Goal: Browse casually

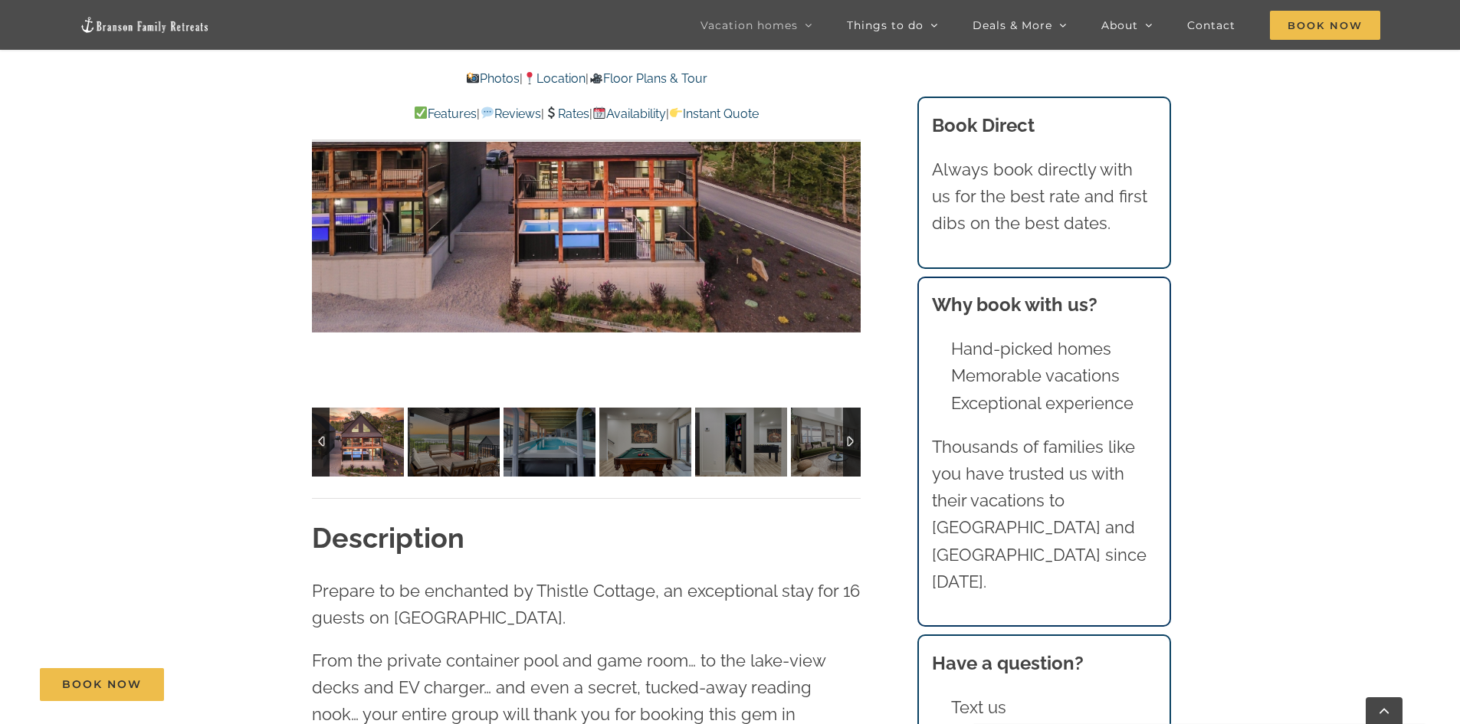
scroll to position [1456, 0]
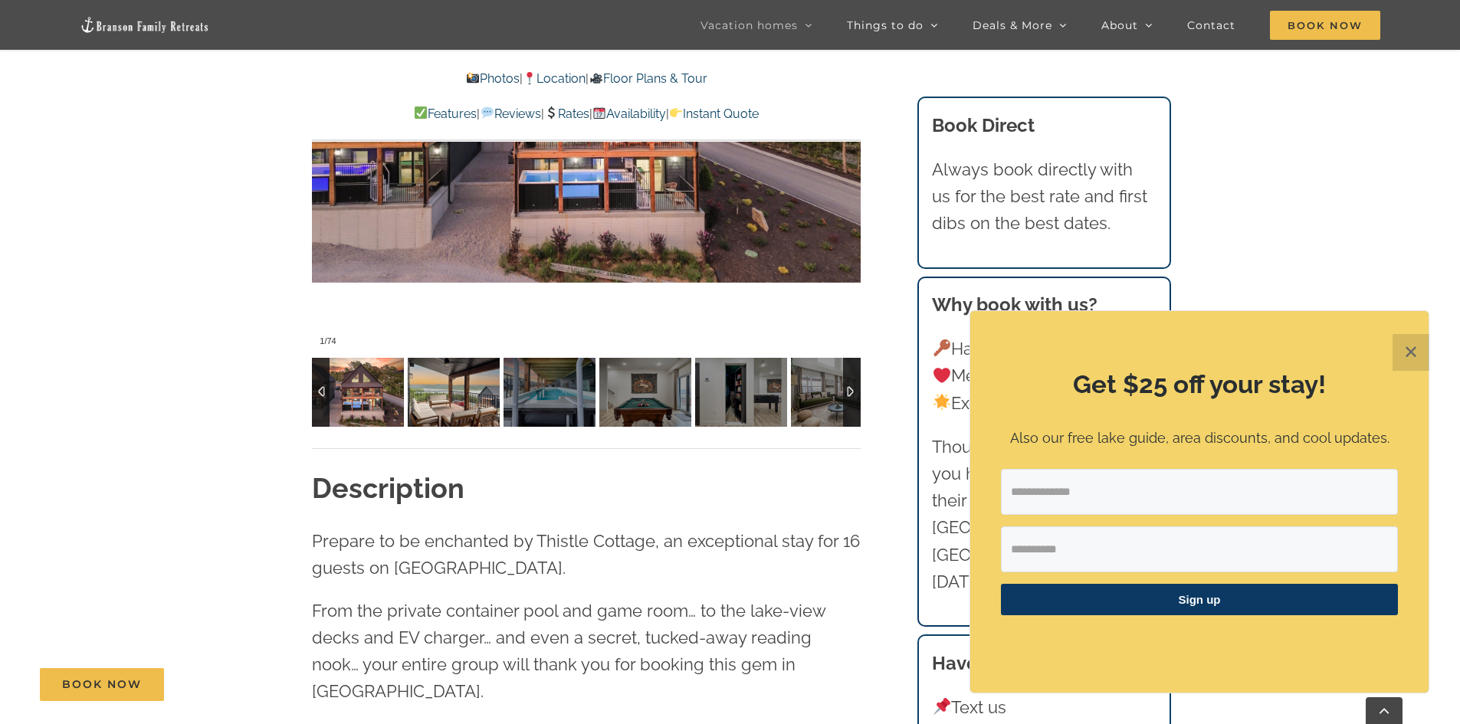
click at [434, 381] on img at bounding box center [454, 392] width 92 height 69
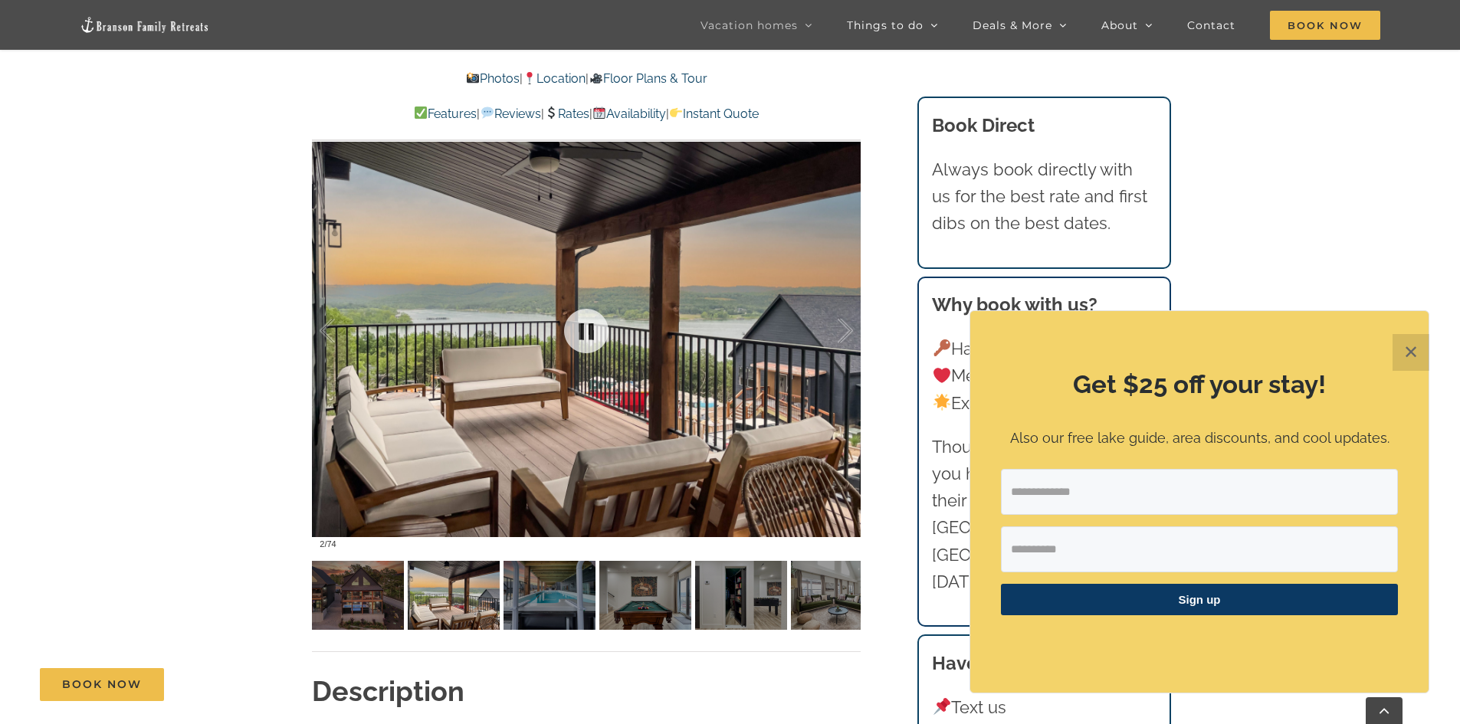
scroll to position [1226, 0]
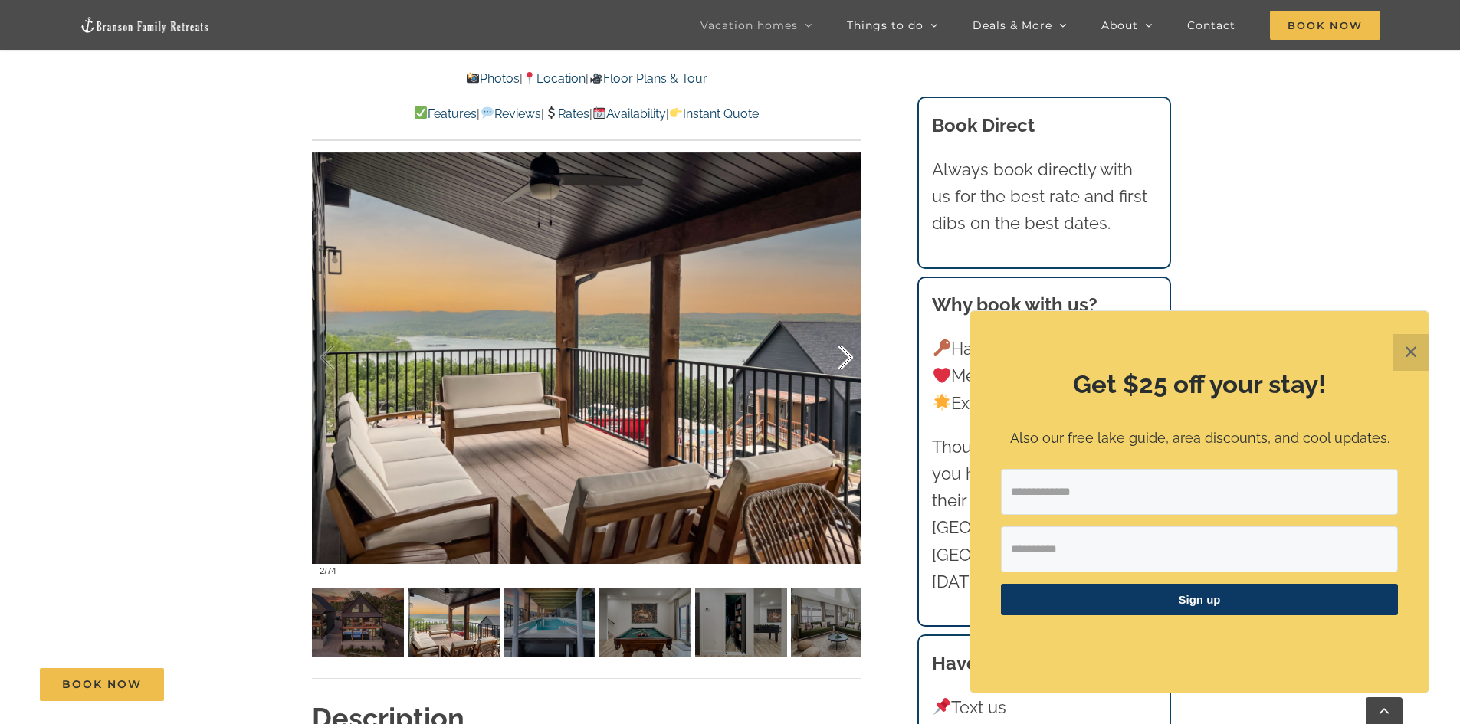
click at [844, 356] on div at bounding box center [829, 357] width 48 height 95
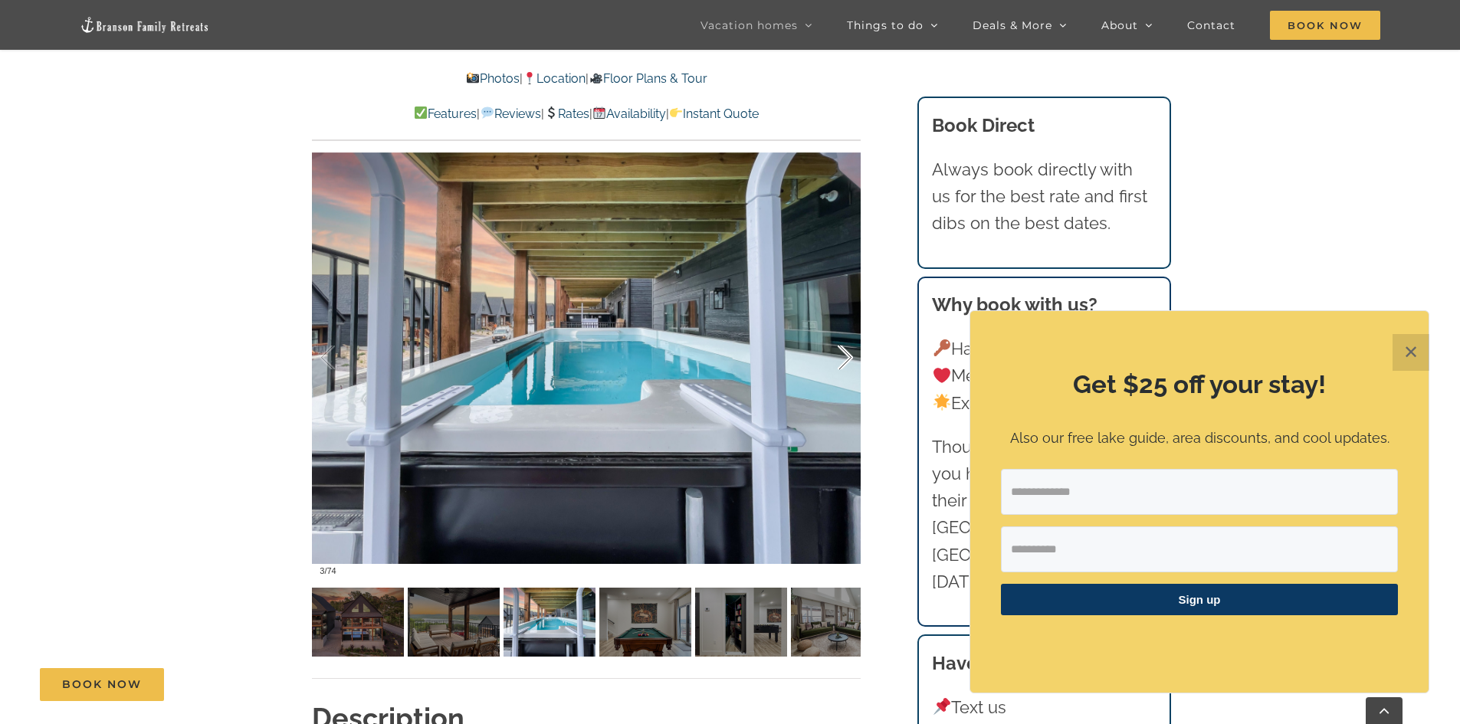
click at [848, 353] on div at bounding box center [829, 357] width 48 height 95
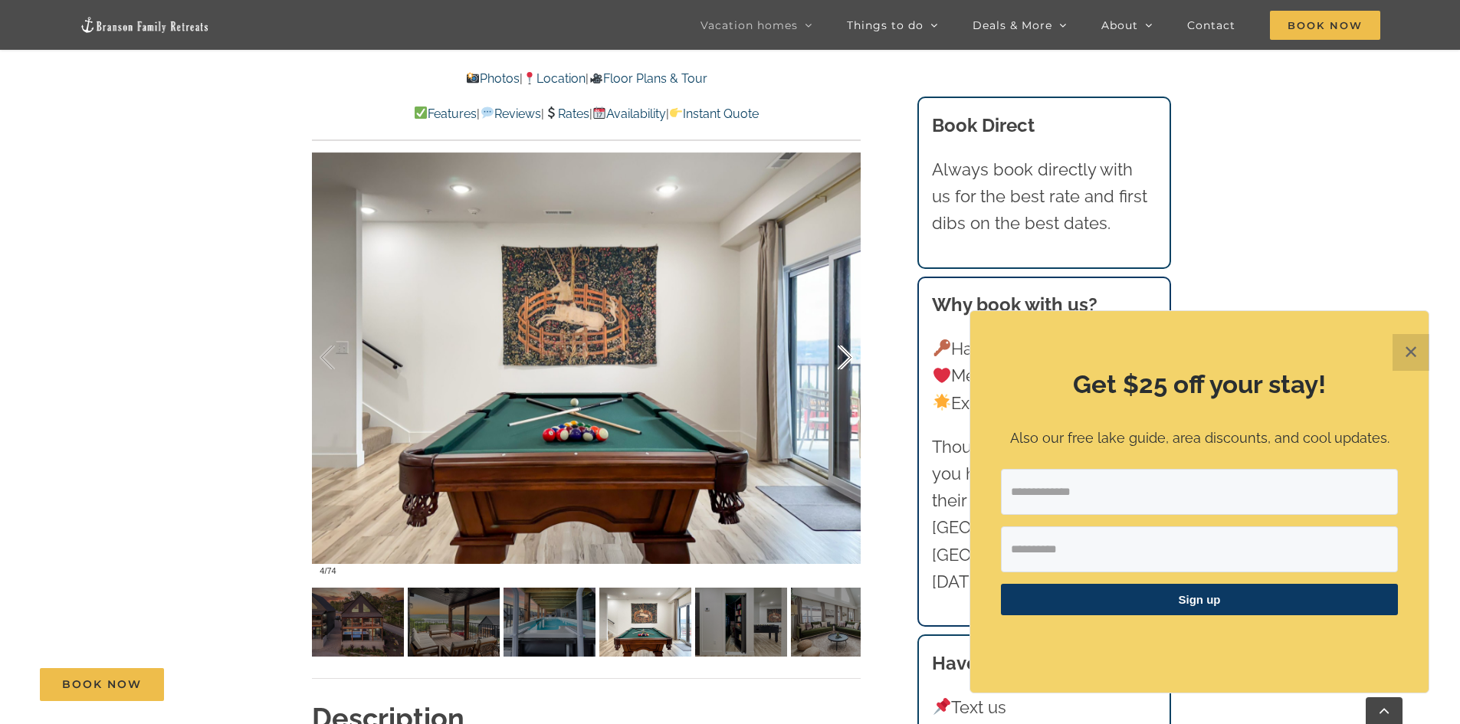
click at [843, 357] on div at bounding box center [829, 357] width 48 height 95
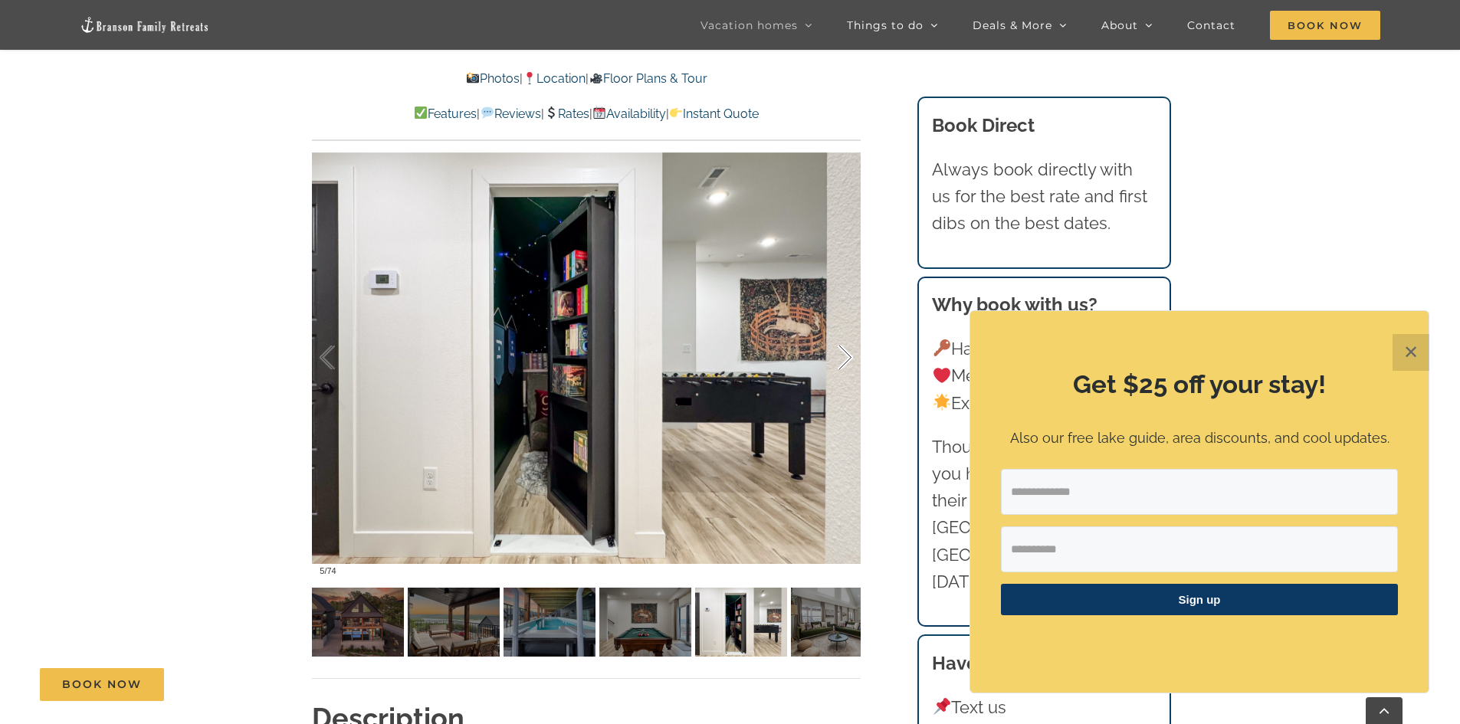
click at [847, 355] on div at bounding box center [829, 357] width 48 height 95
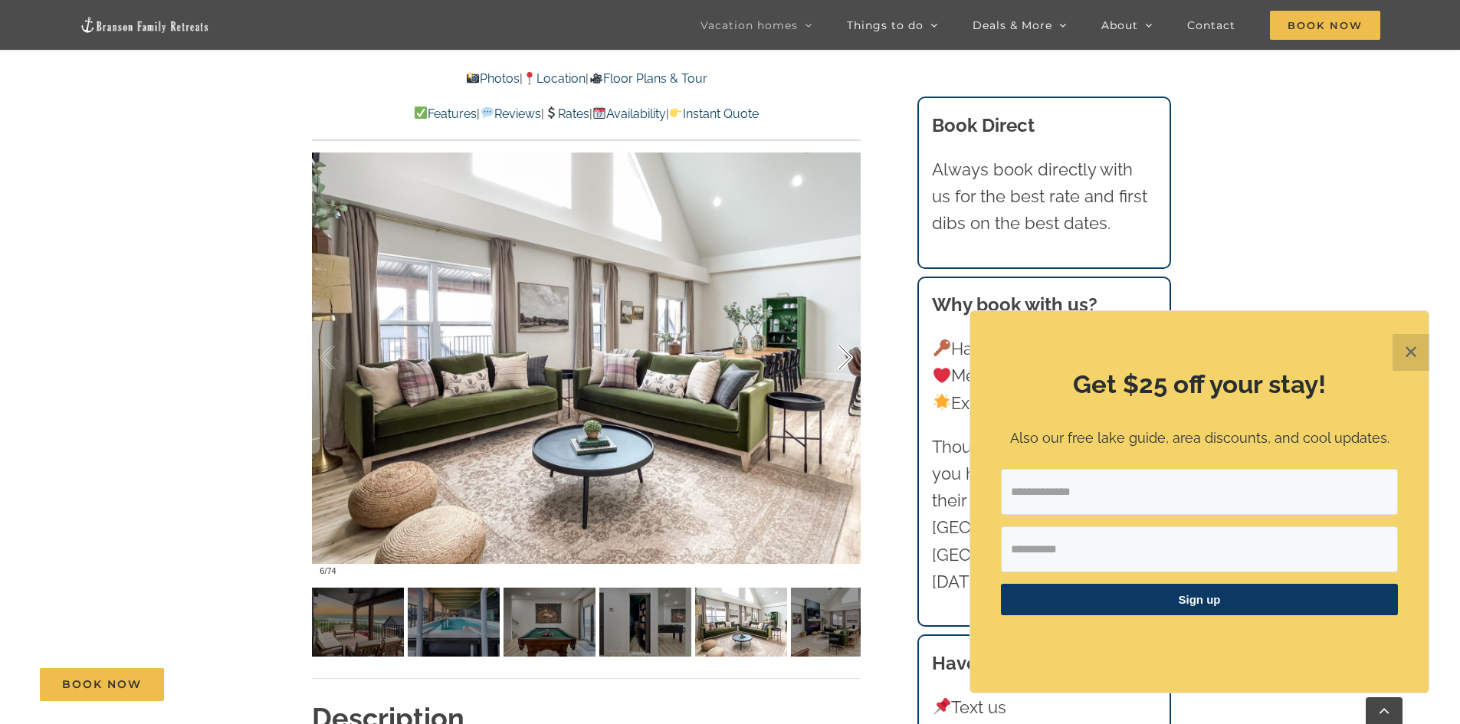
click at [847, 355] on div at bounding box center [829, 357] width 48 height 95
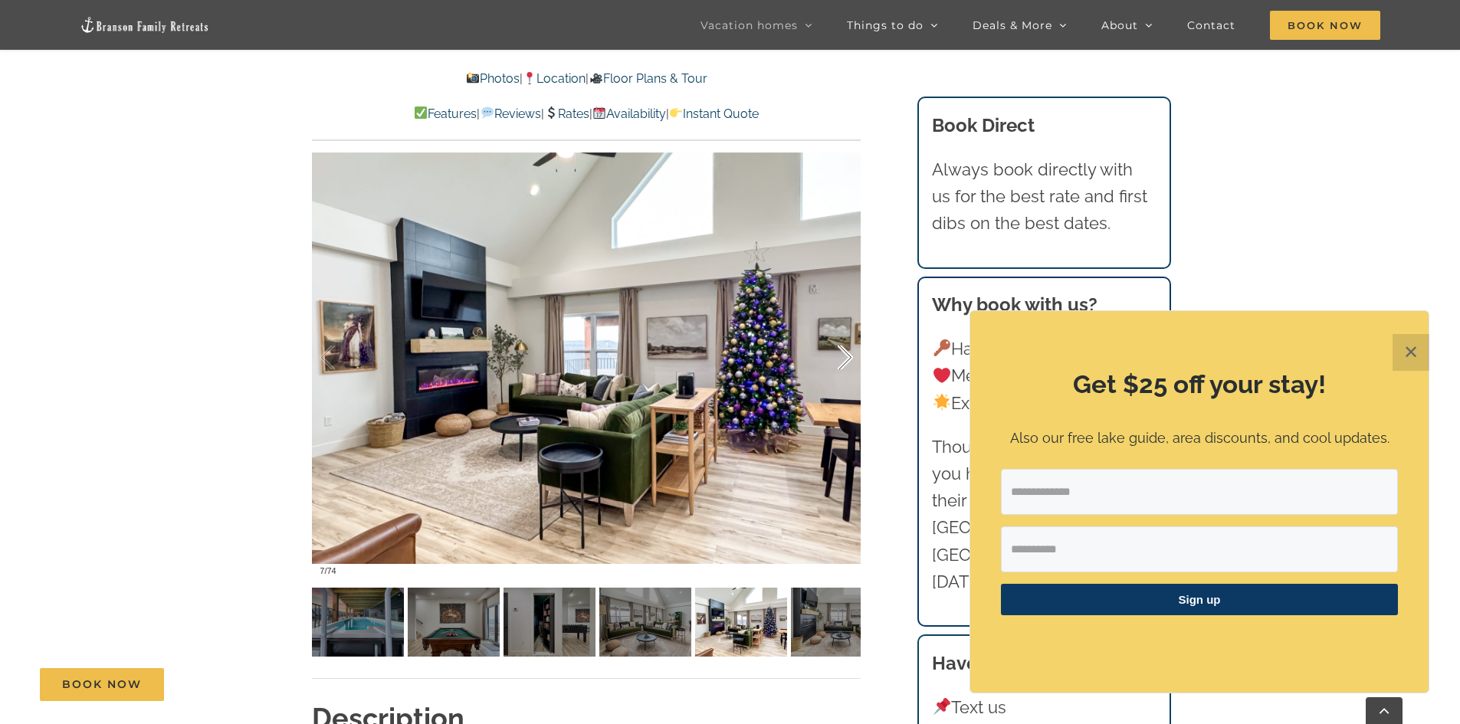
click at [847, 355] on div at bounding box center [829, 357] width 48 height 95
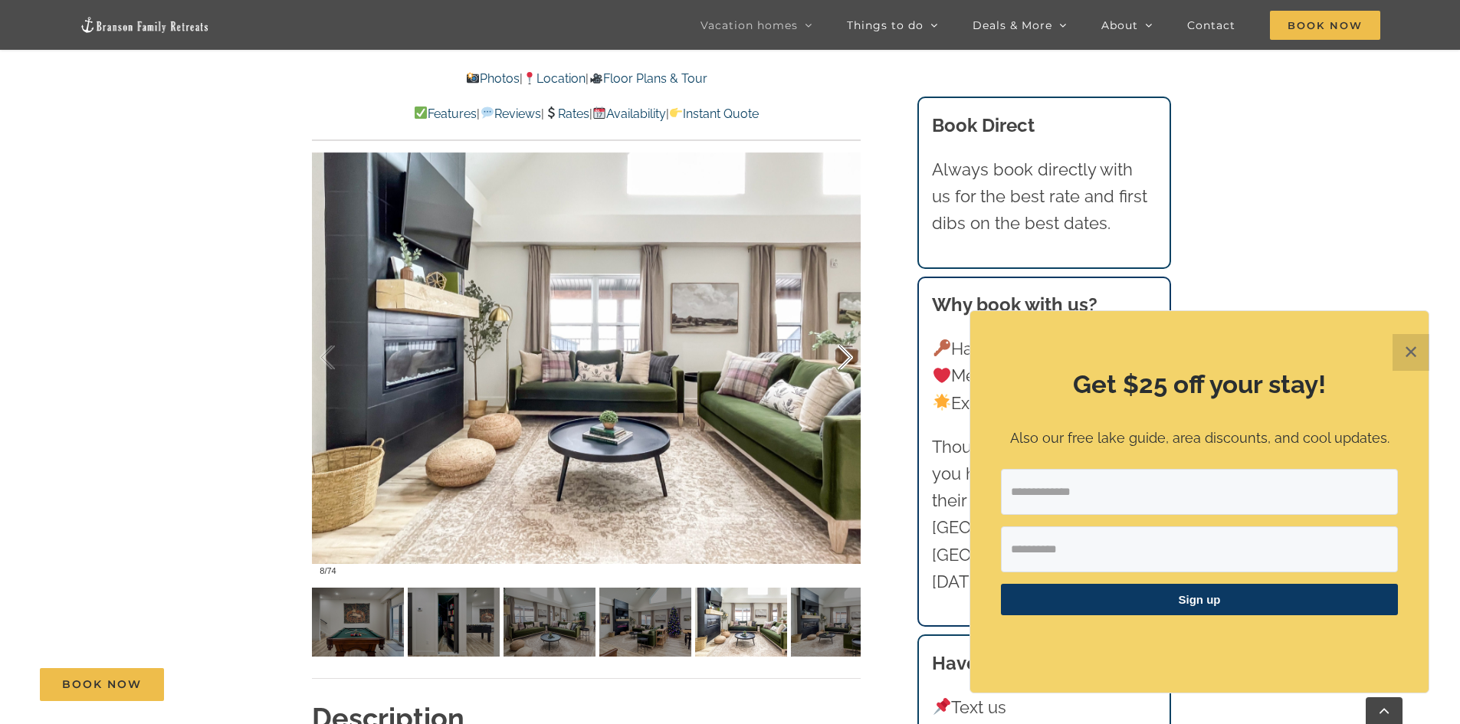
click at [847, 355] on div at bounding box center [829, 357] width 48 height 95
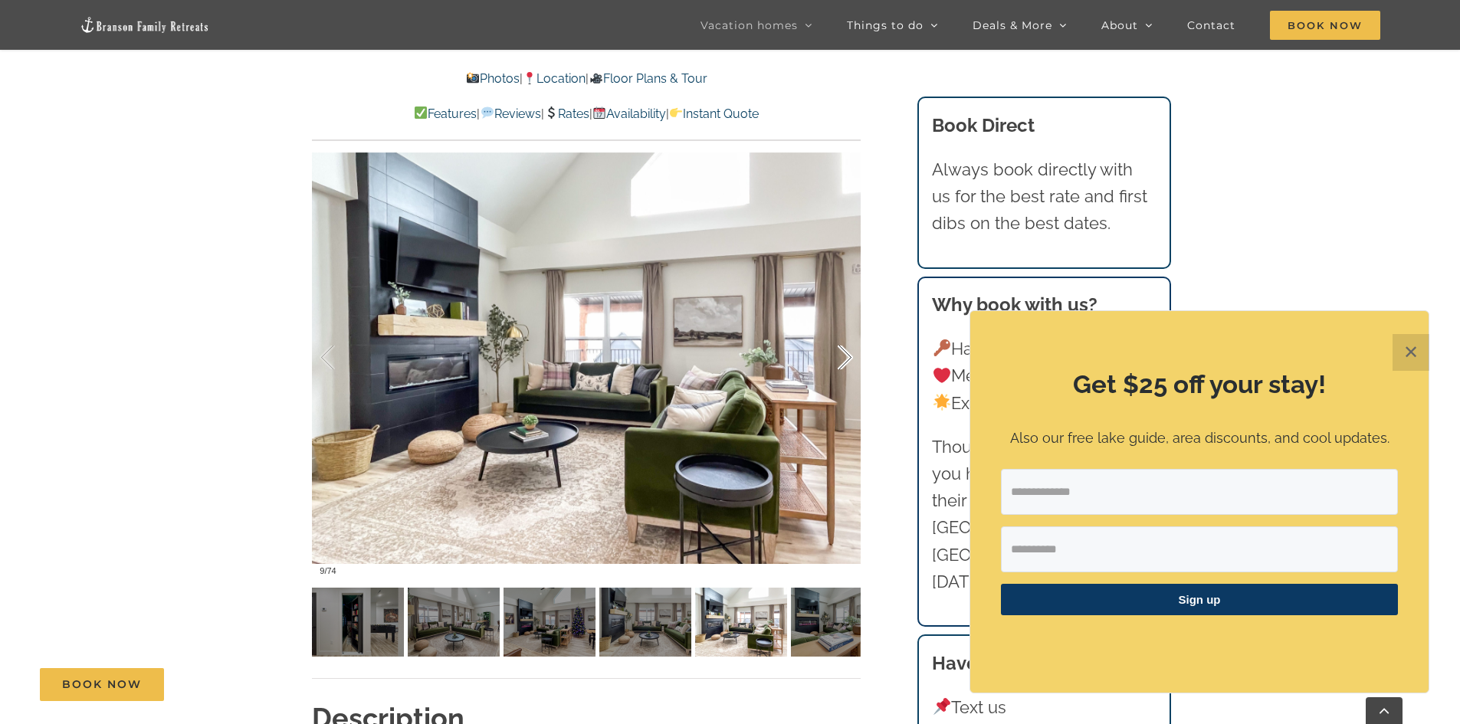
click at [847, 355] on div at bounding box center [829, 357] width 48 height 95
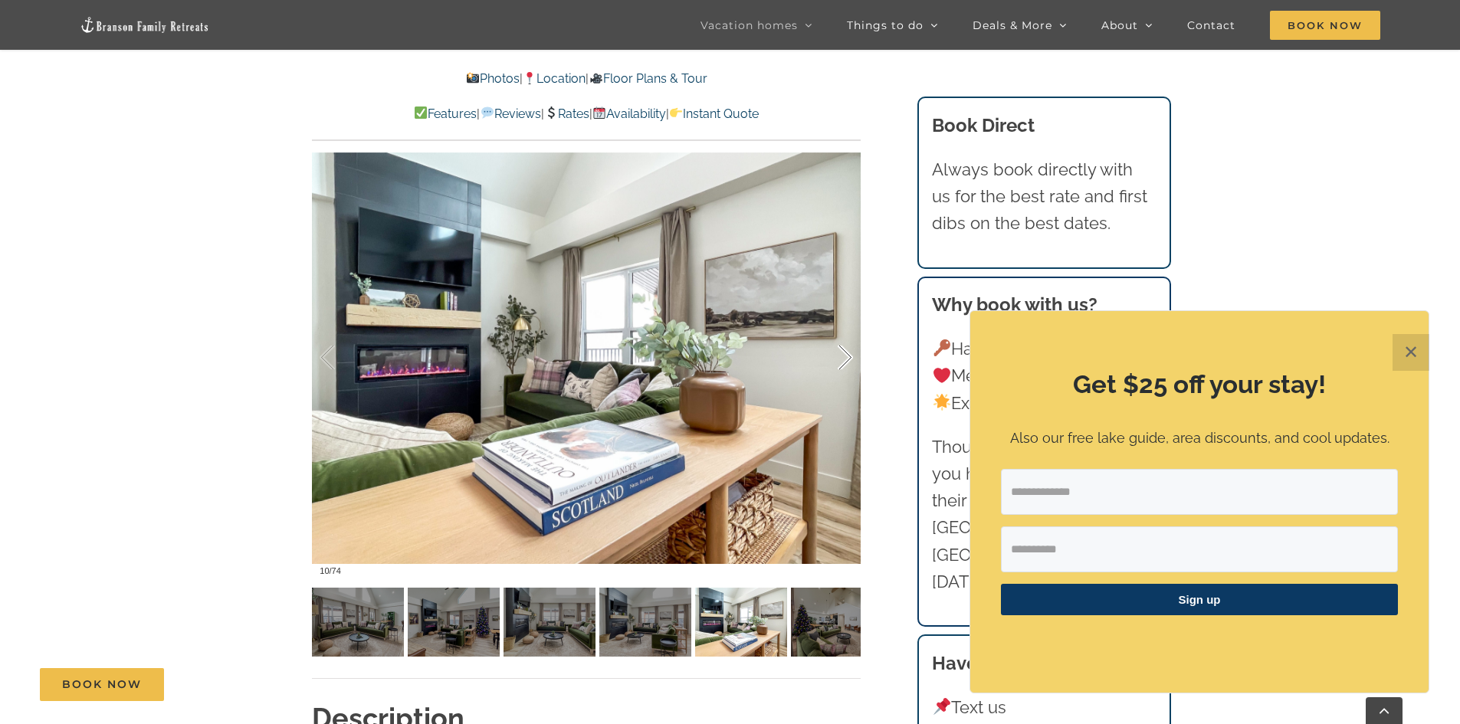
click at [847, 355] on div at bounding box center [829, 357] width 48 height 95
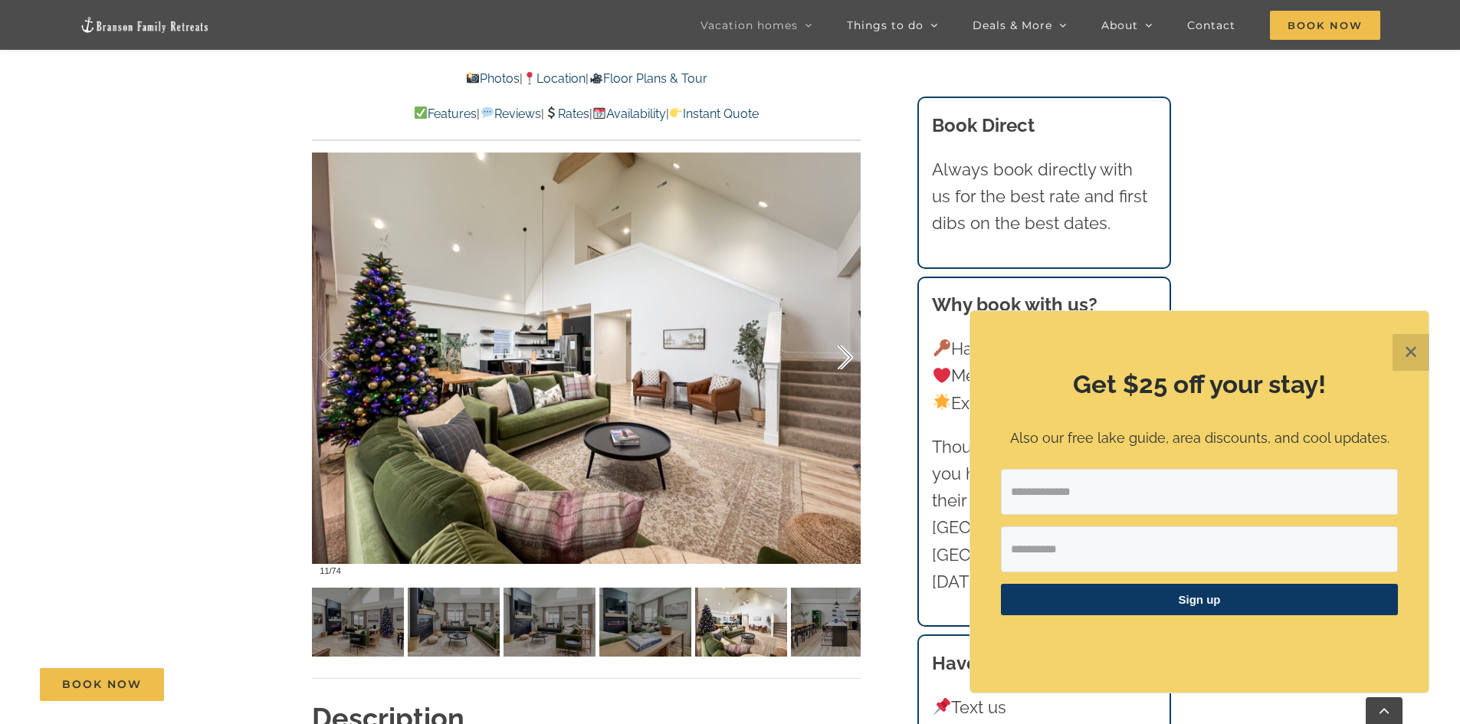
click at [847, 355] on div at bounding box center [829, 357] width 48 height 95
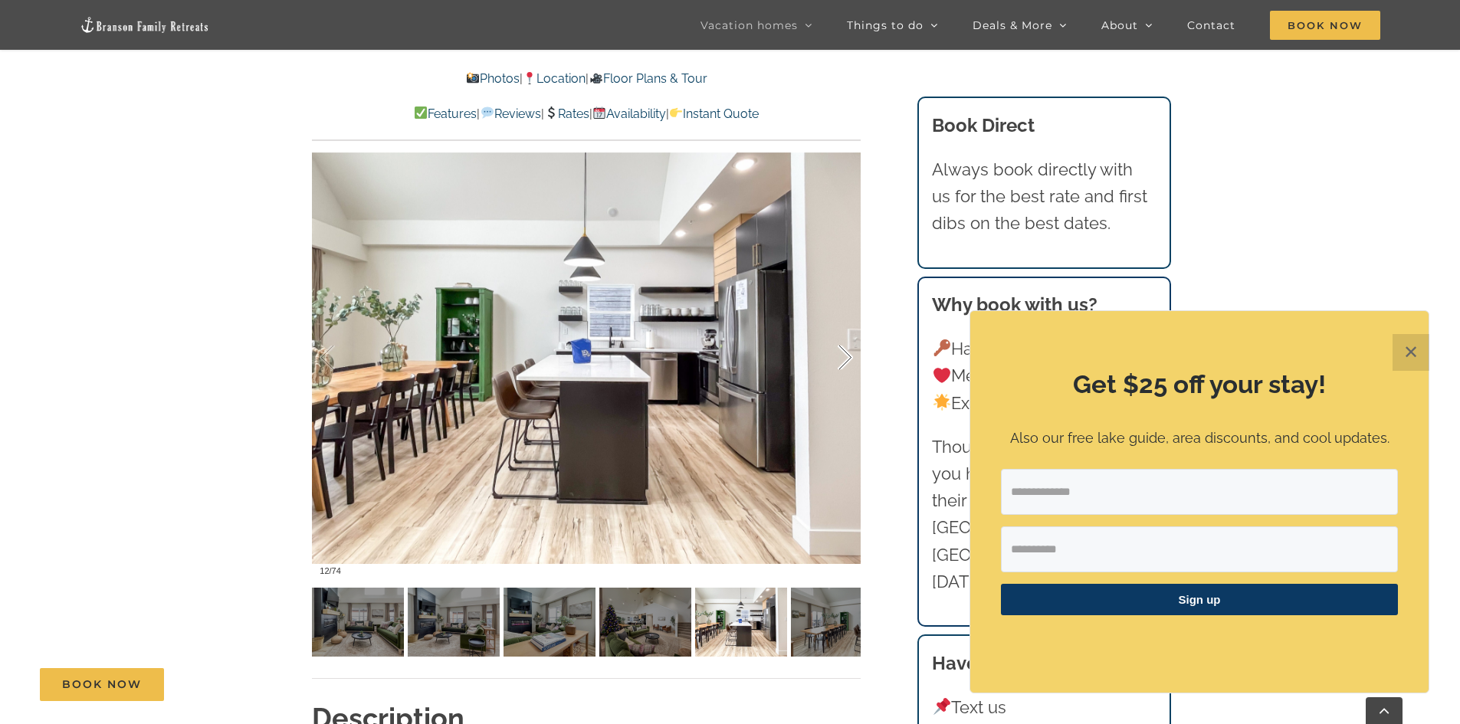
click at [847, 355] on div at bounding box center [829, 357] width 48 height 95
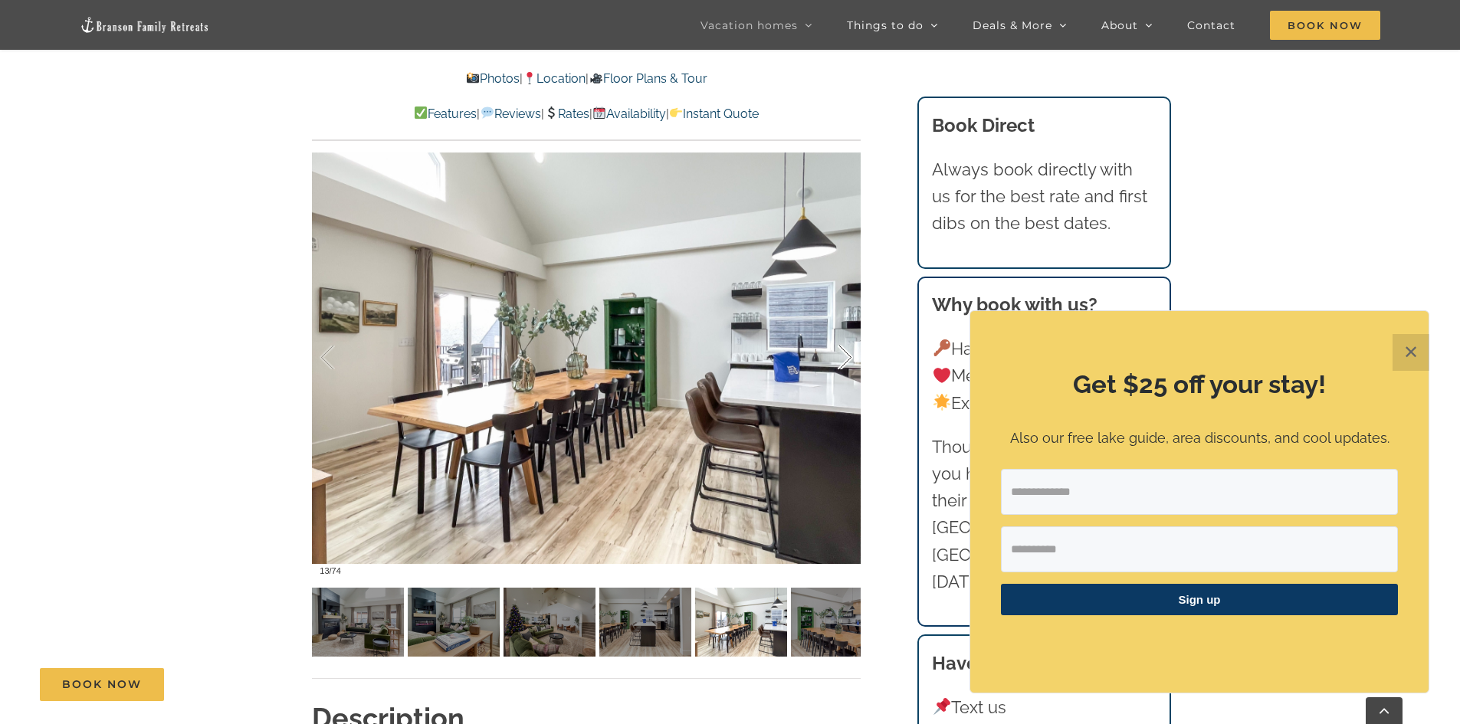
click at [847, 355] on div at bounding box center [829, 357] width 48 height 95
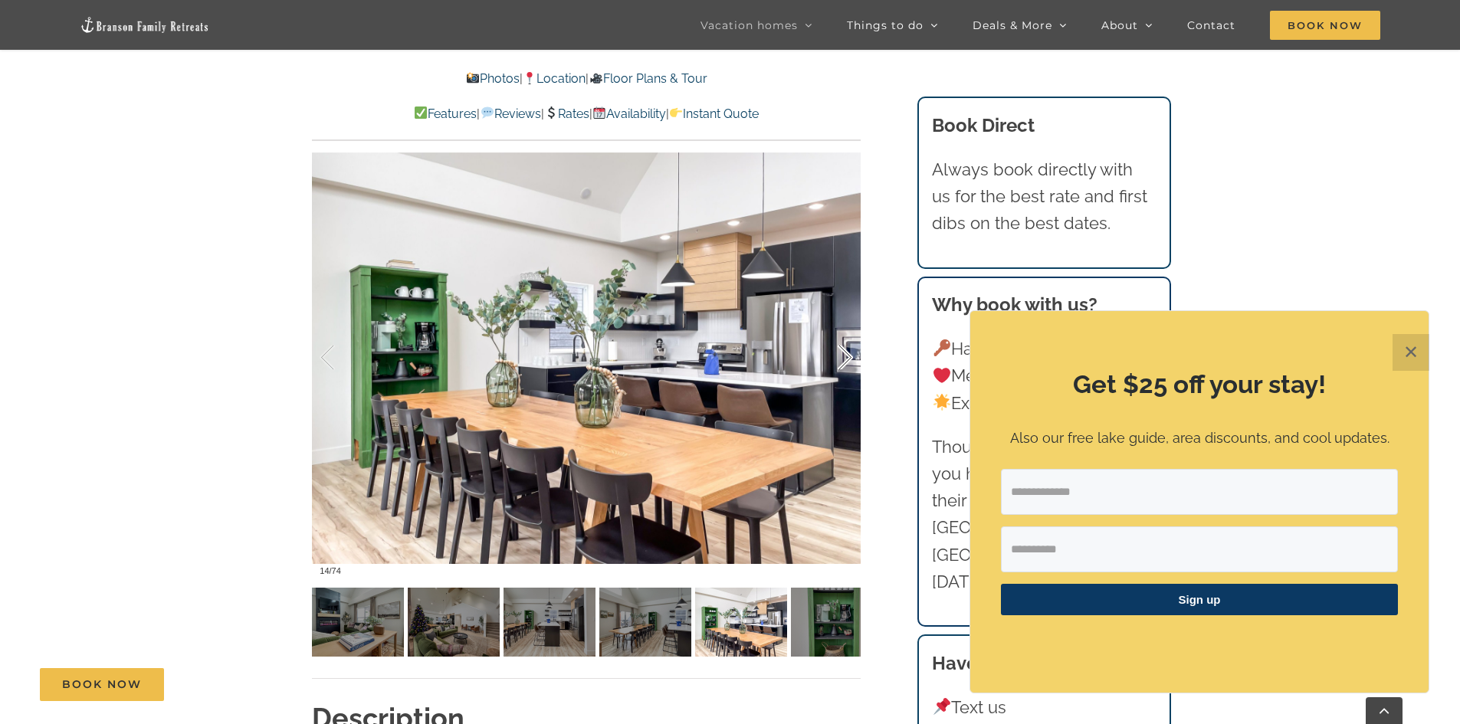
click at [847, 355] on div at bounding box center [829, 357] width 48 height 95
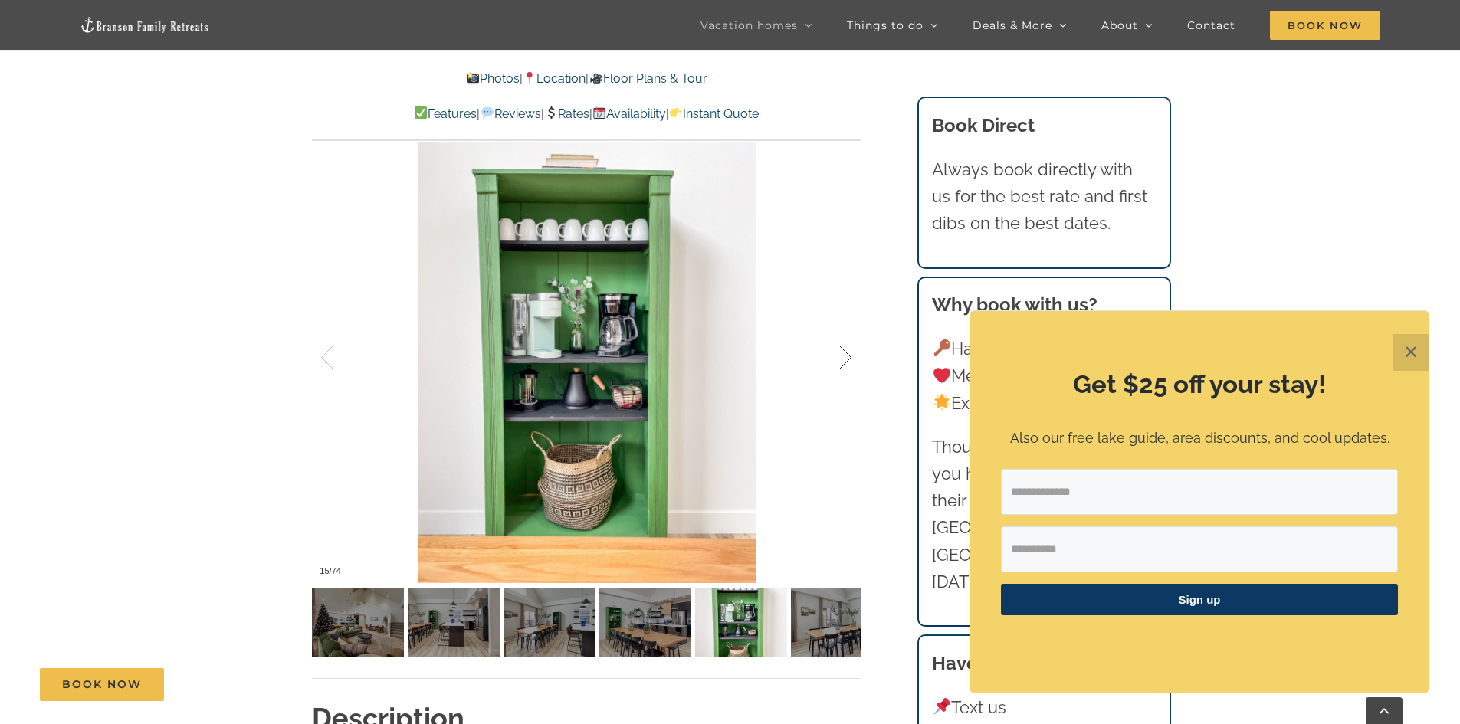
click at [847, 355] on div at bounding box center [829, 357] width 48 height 95
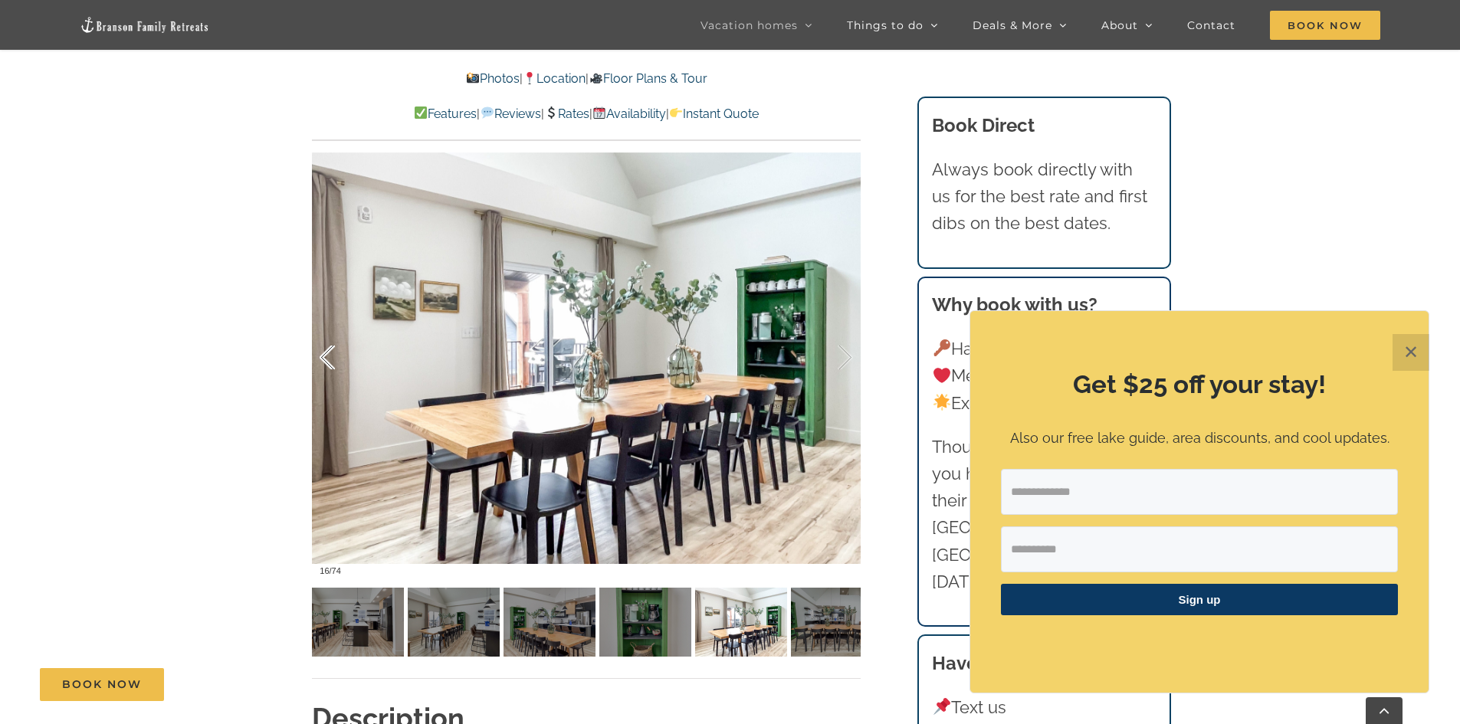
click at [323, 356] on div at bounding box center [344, 357] width 48 height 95
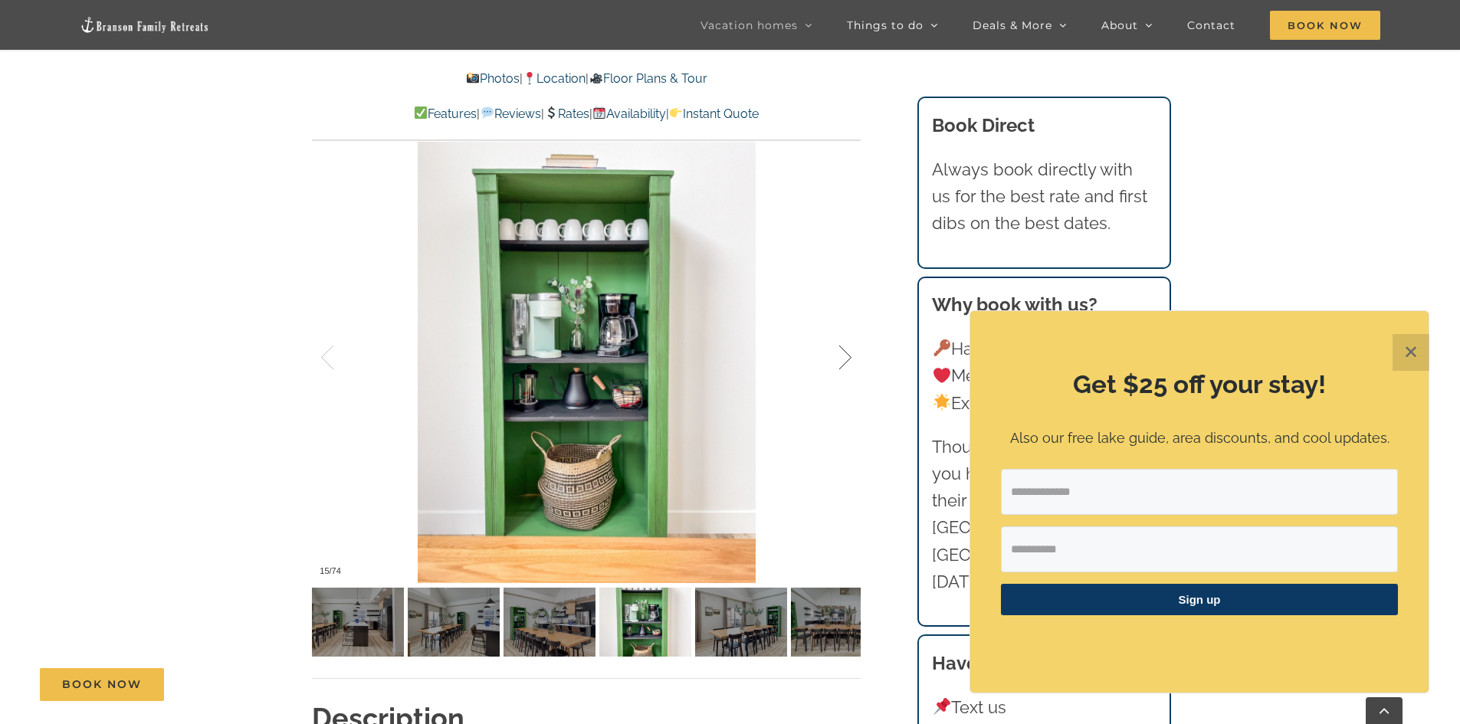
click at [847, 352] on div at bounding box center [829, 357] width 48 height 95
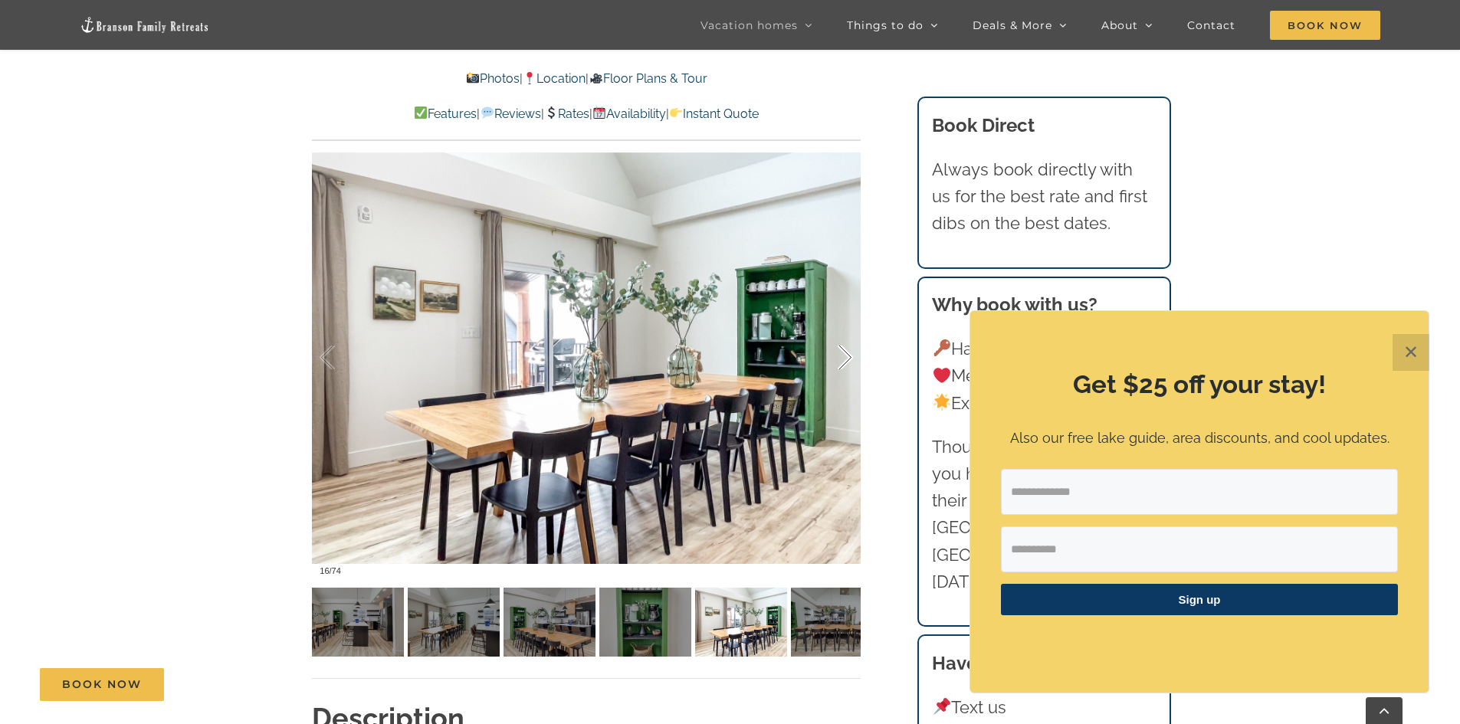
click at [847, 352] on div at bounding box center [829, 357] width 48 height 95
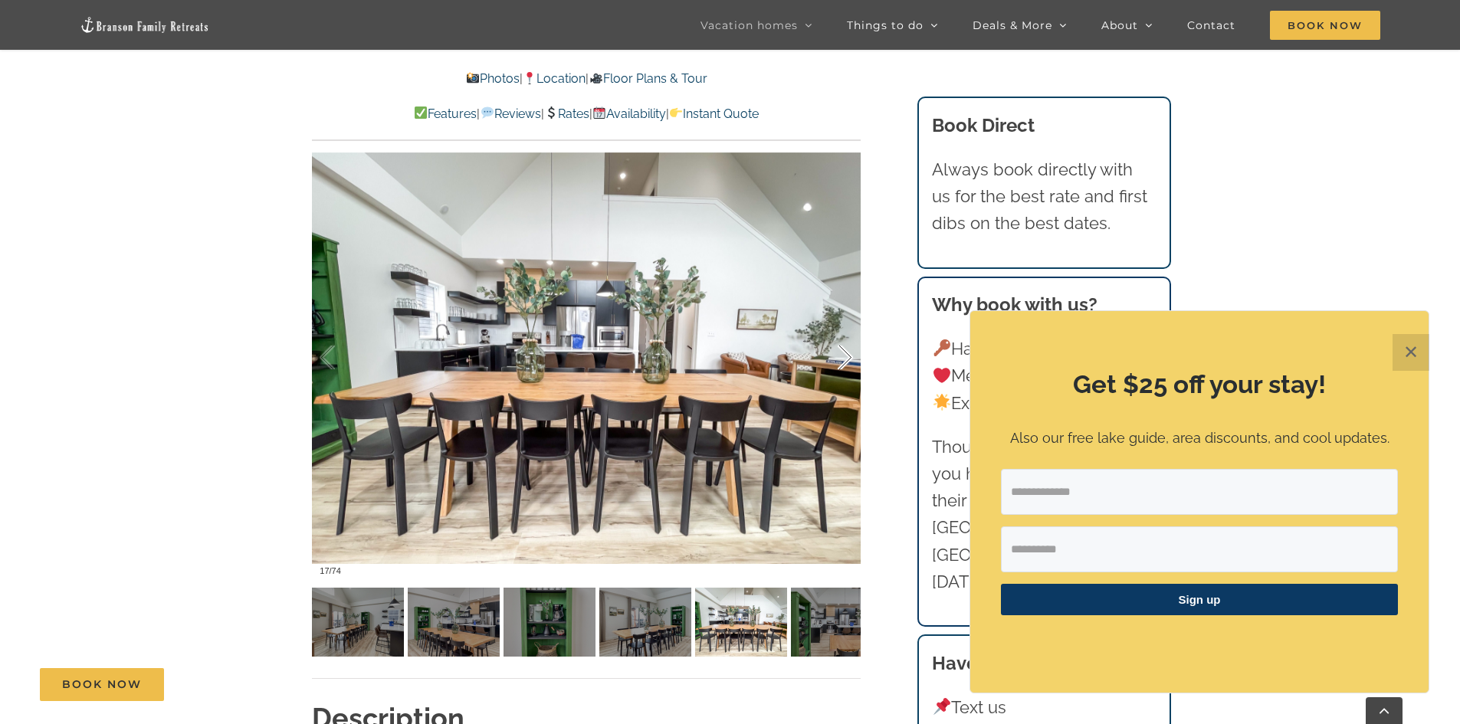
click at [847, 352] on div at bounding box center [829, 357] width 48 height 95
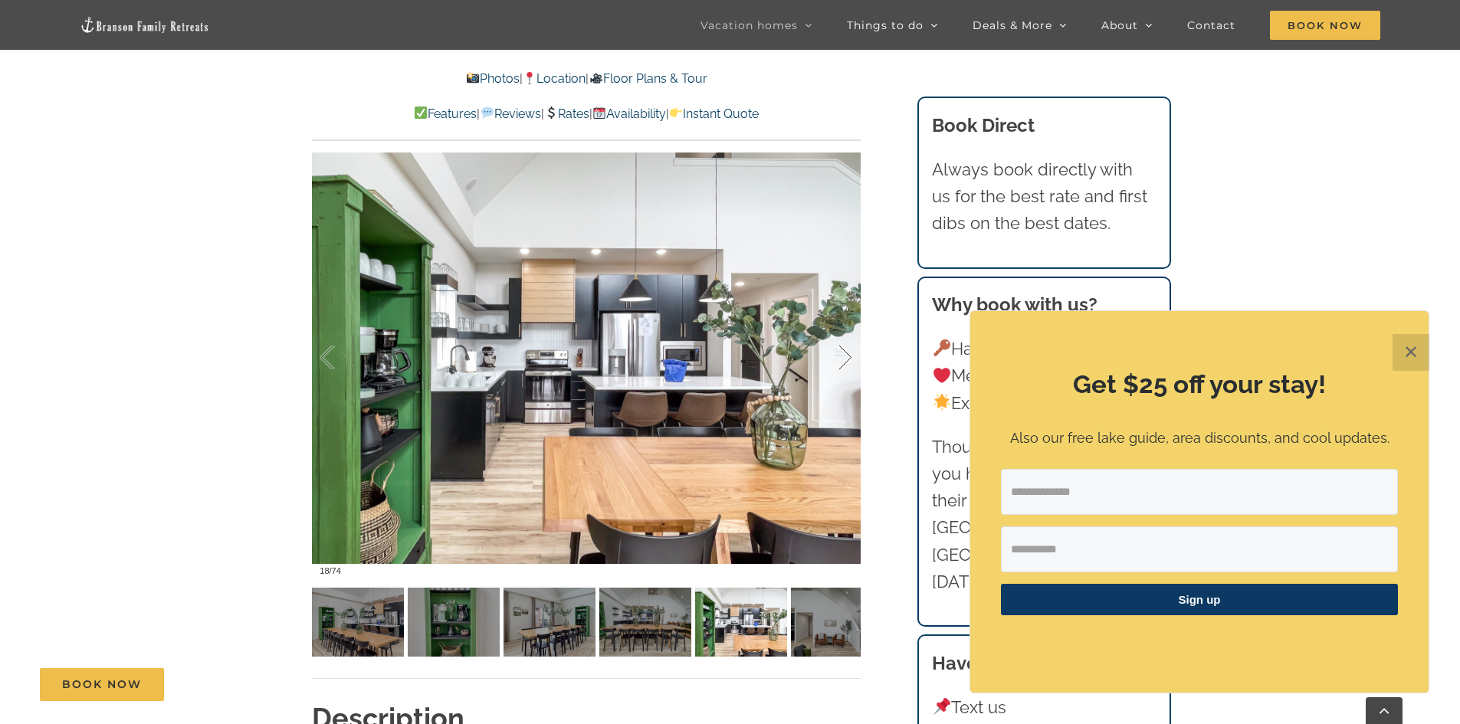
click at [847, 352] on div at bounding box center [829, 357] width 48 height 95
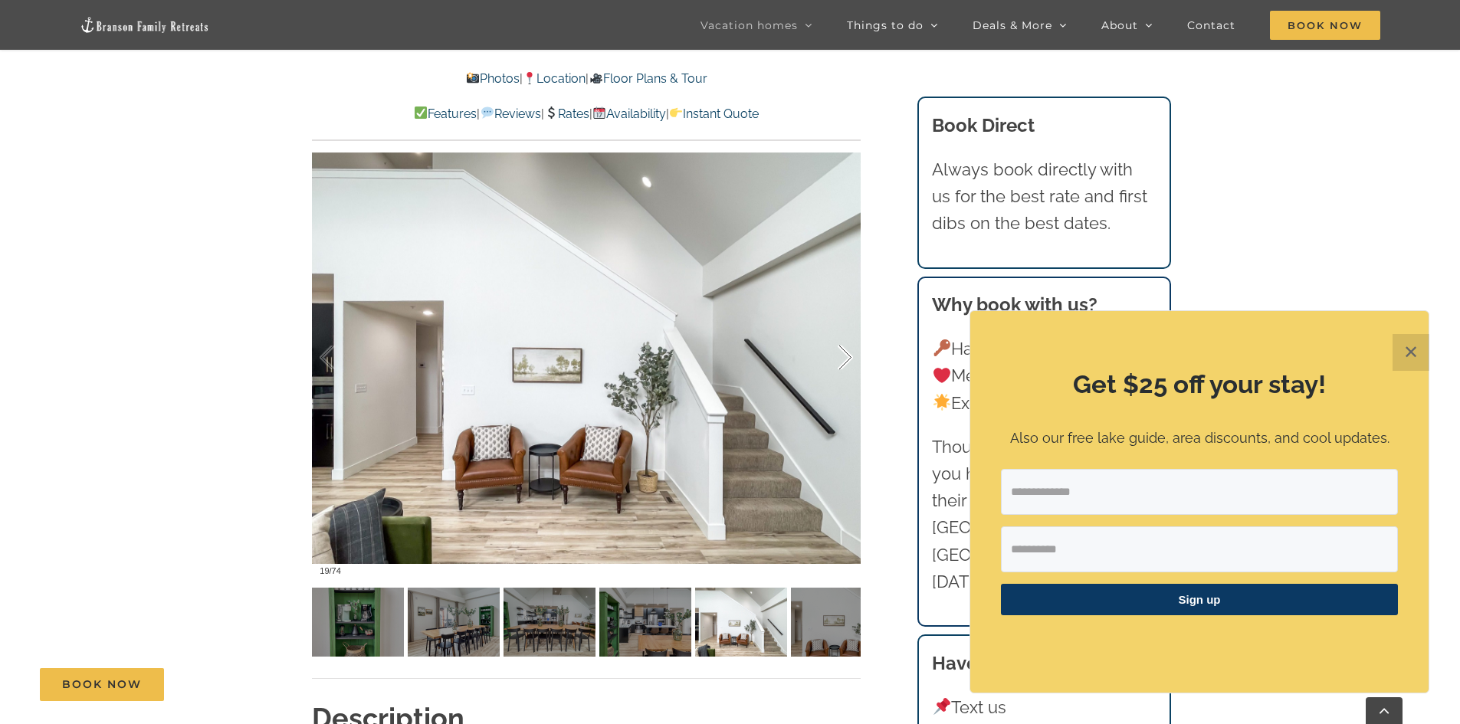
click at [847, 352] on div at bounding box center [829, 357] width 48 height 95
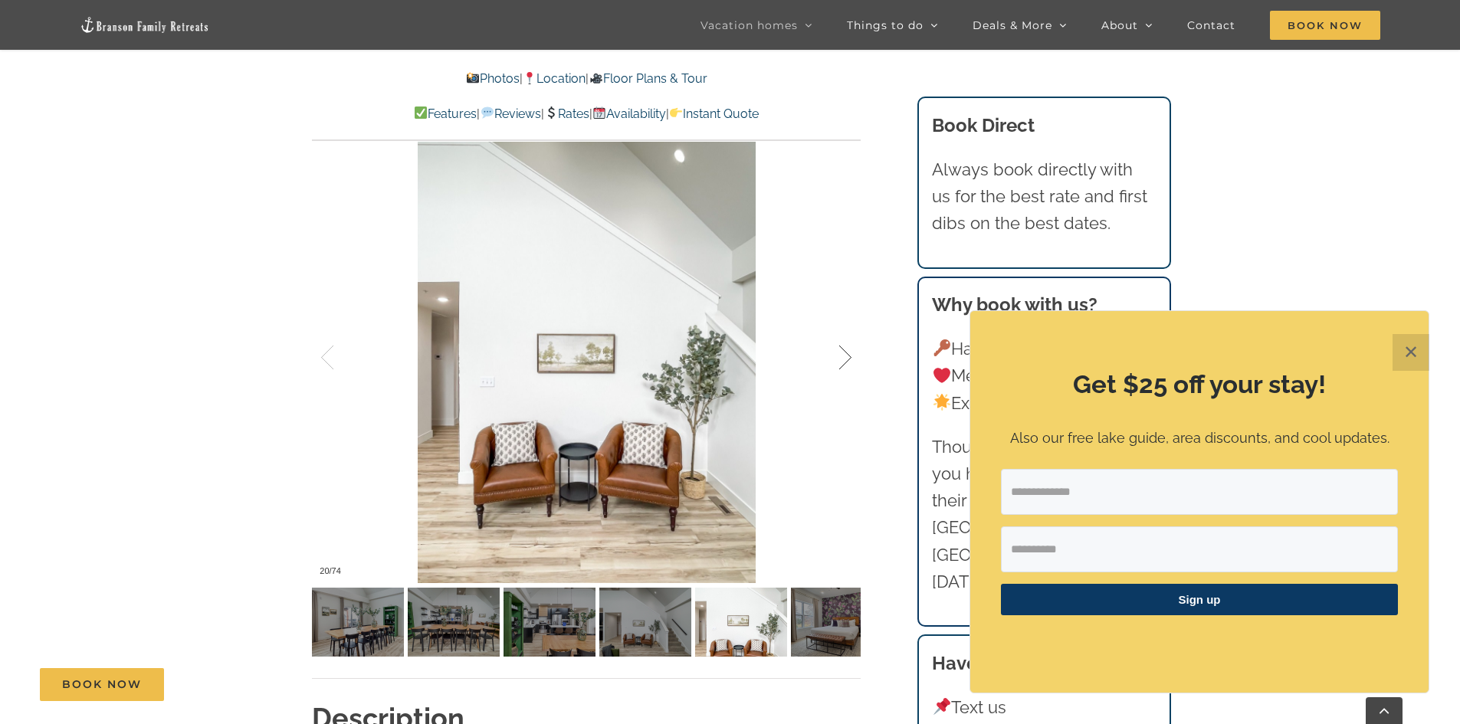
click at [847, 352] on div at bounding box center [829, 357] width 48 height 95
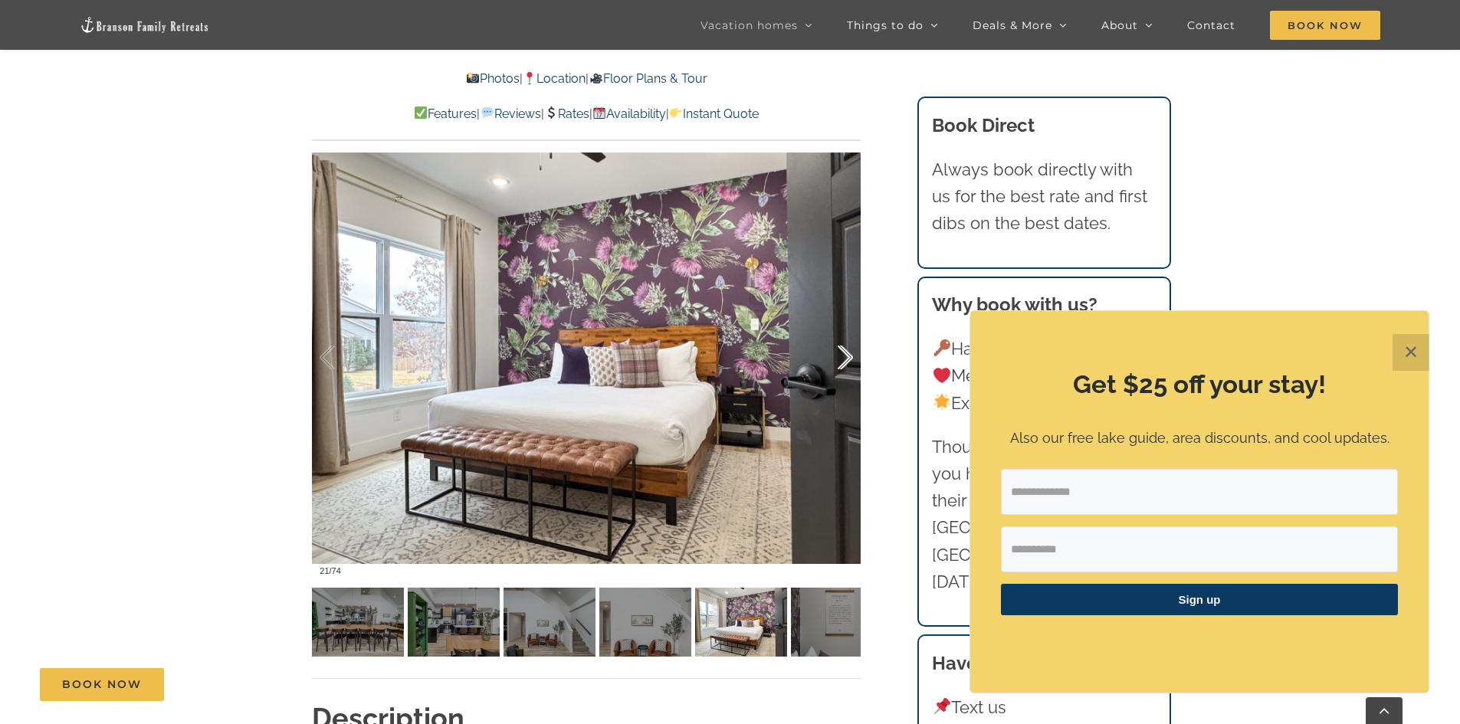
click at [847, 352] on div at bounding box center [829, 357] width 48 height 95
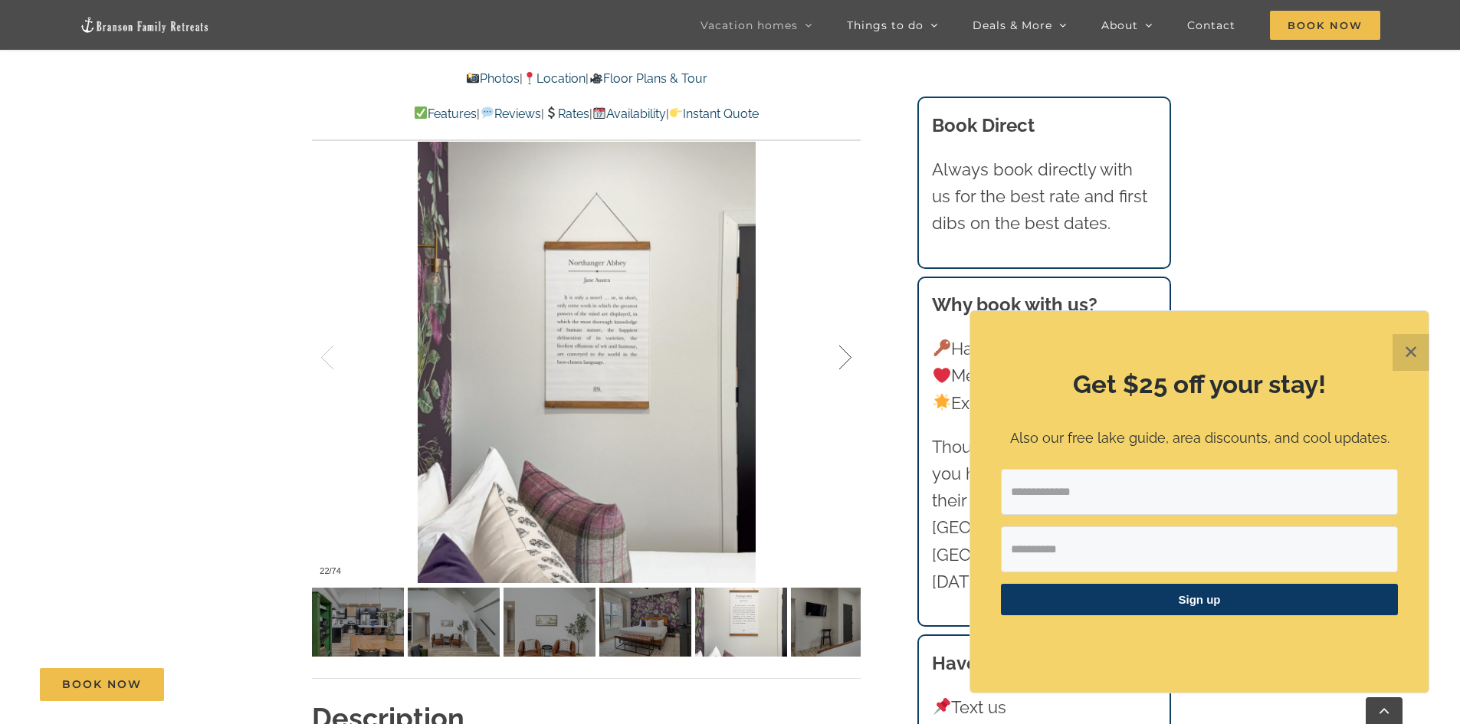
click at [847, 352] on div at bounding box center [829, 357] width 48 height 95
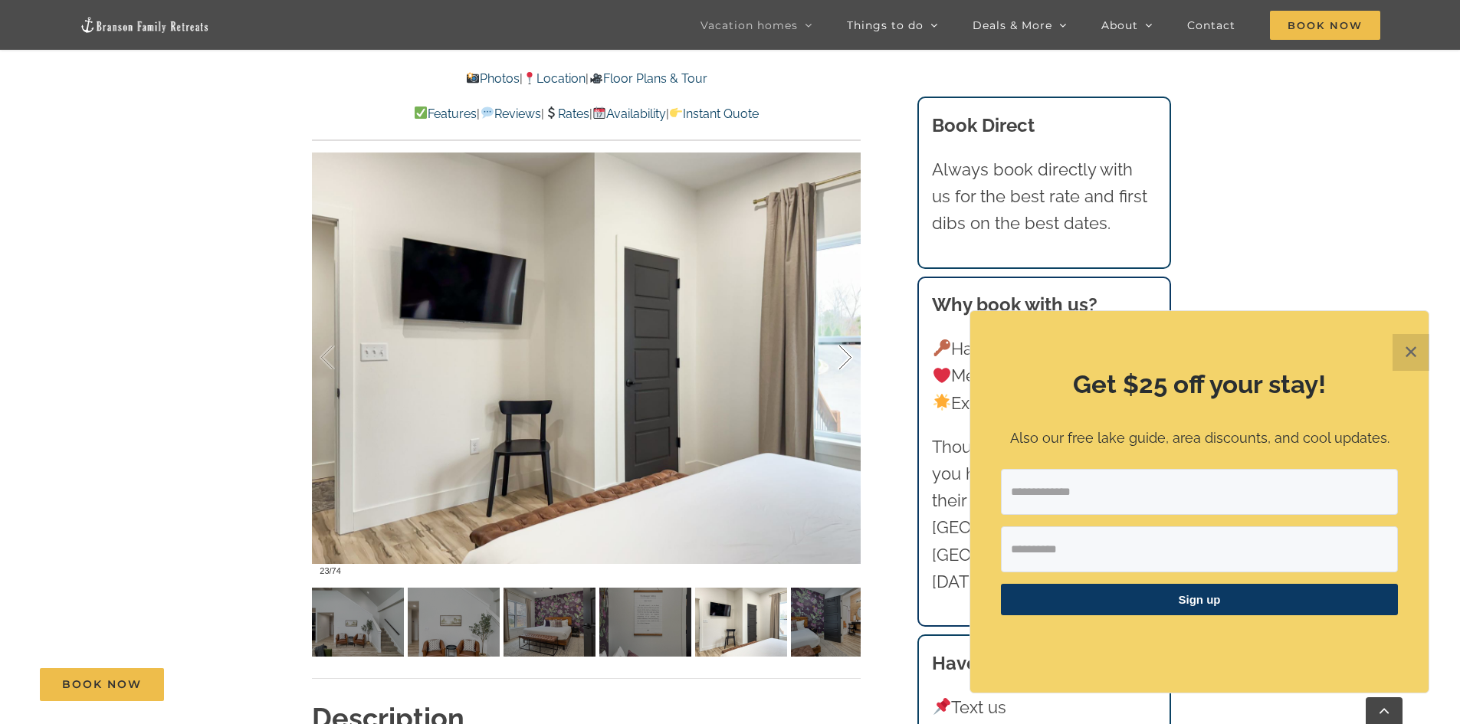
click at [847, 352] on div at bounding box center [829, 357] width 48 height 95
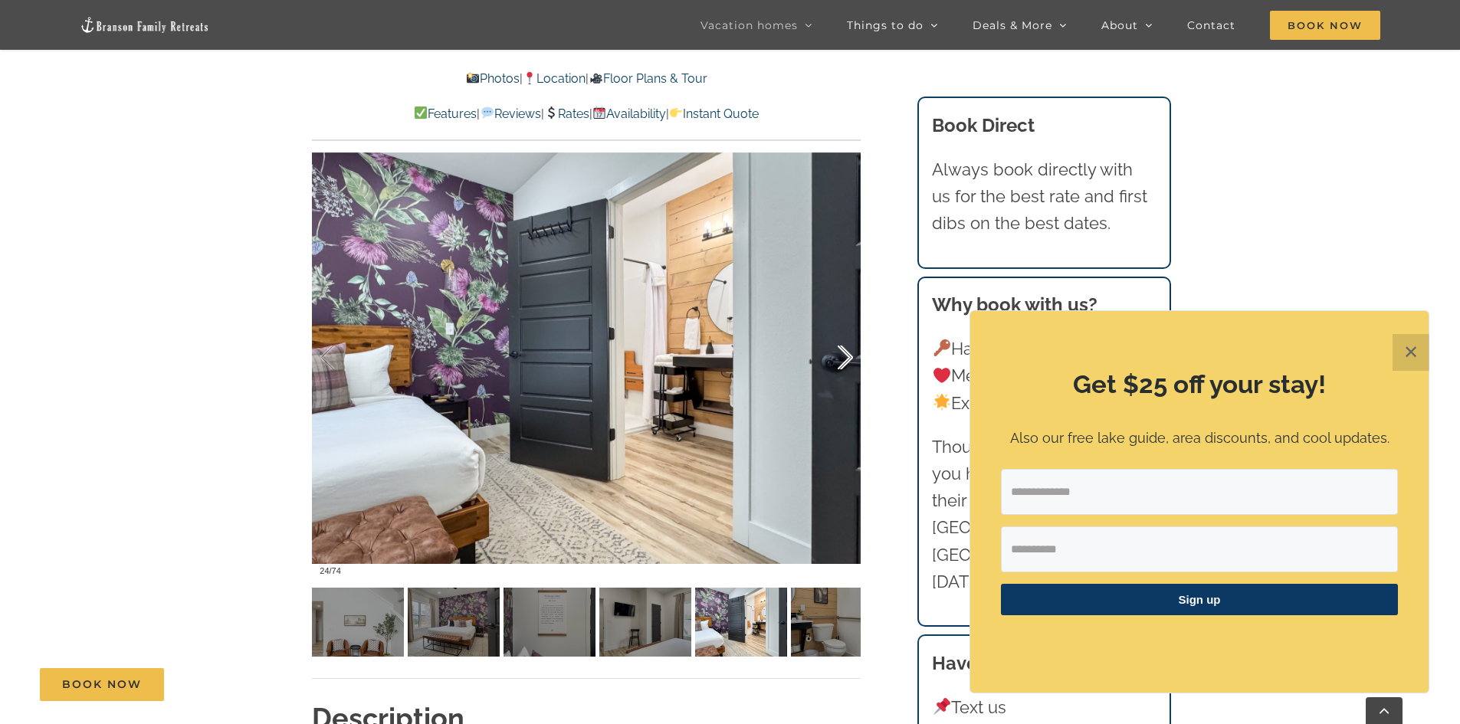
click at [847, 352] on div at bounding box center [829, 357] width 48 height 95
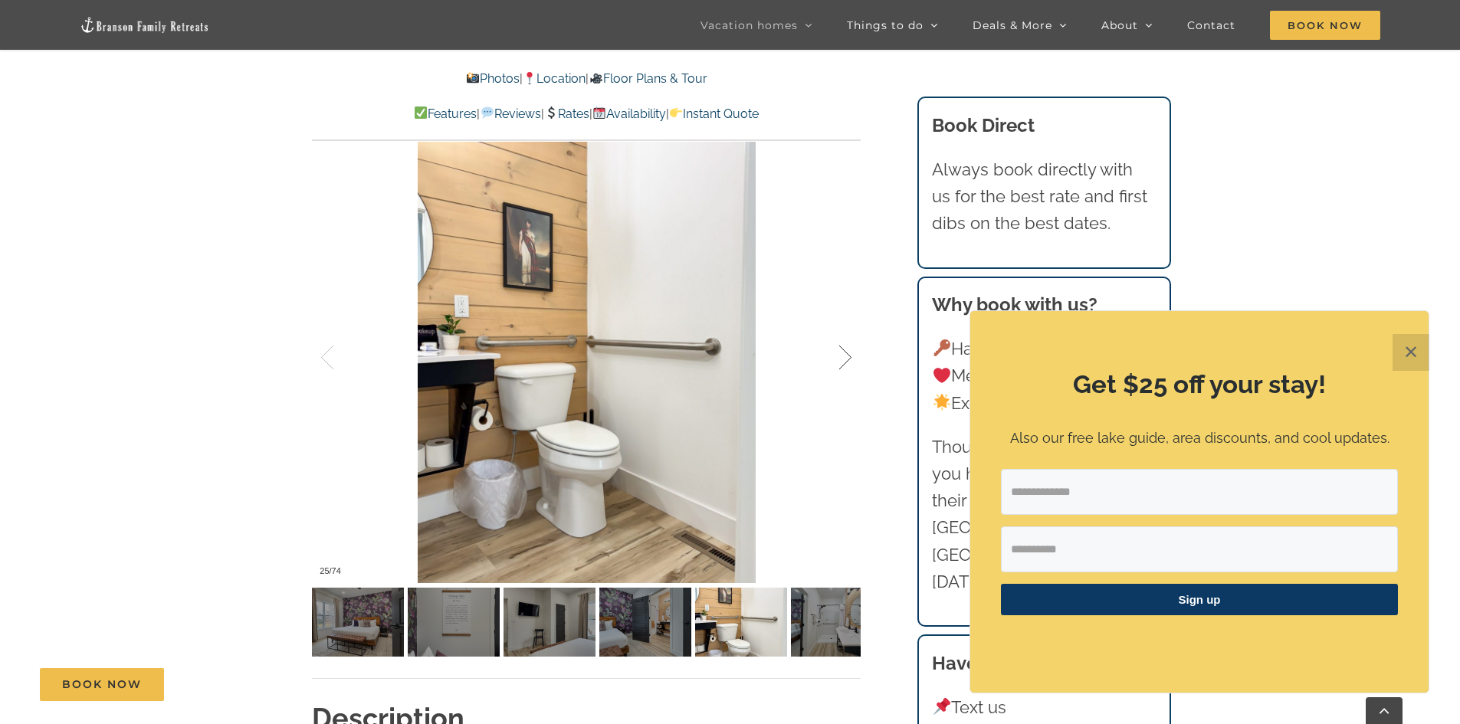
click at [847, 352] on div at bounding box center [829, 357] width 48 height 95
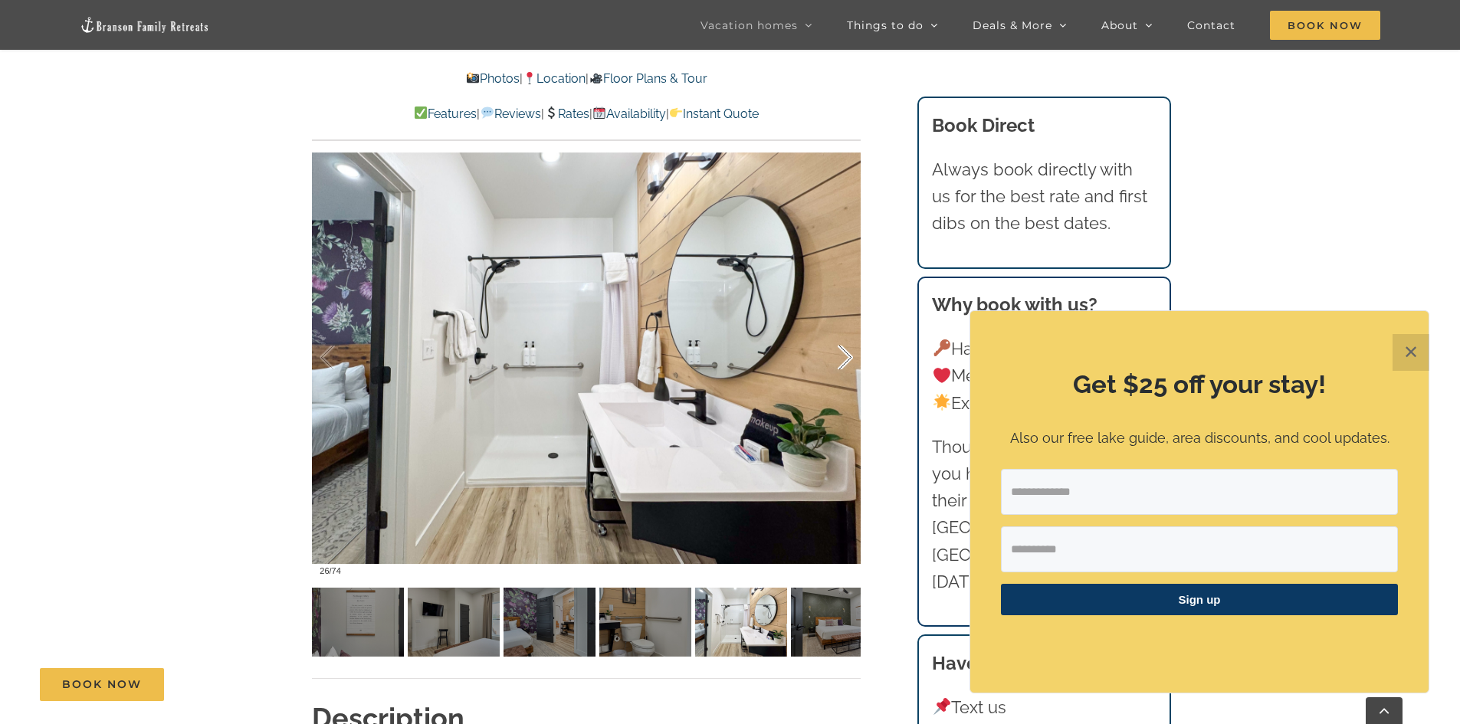
click at [847, 352] on div at bounding box center [829, 357] width 48 height 95
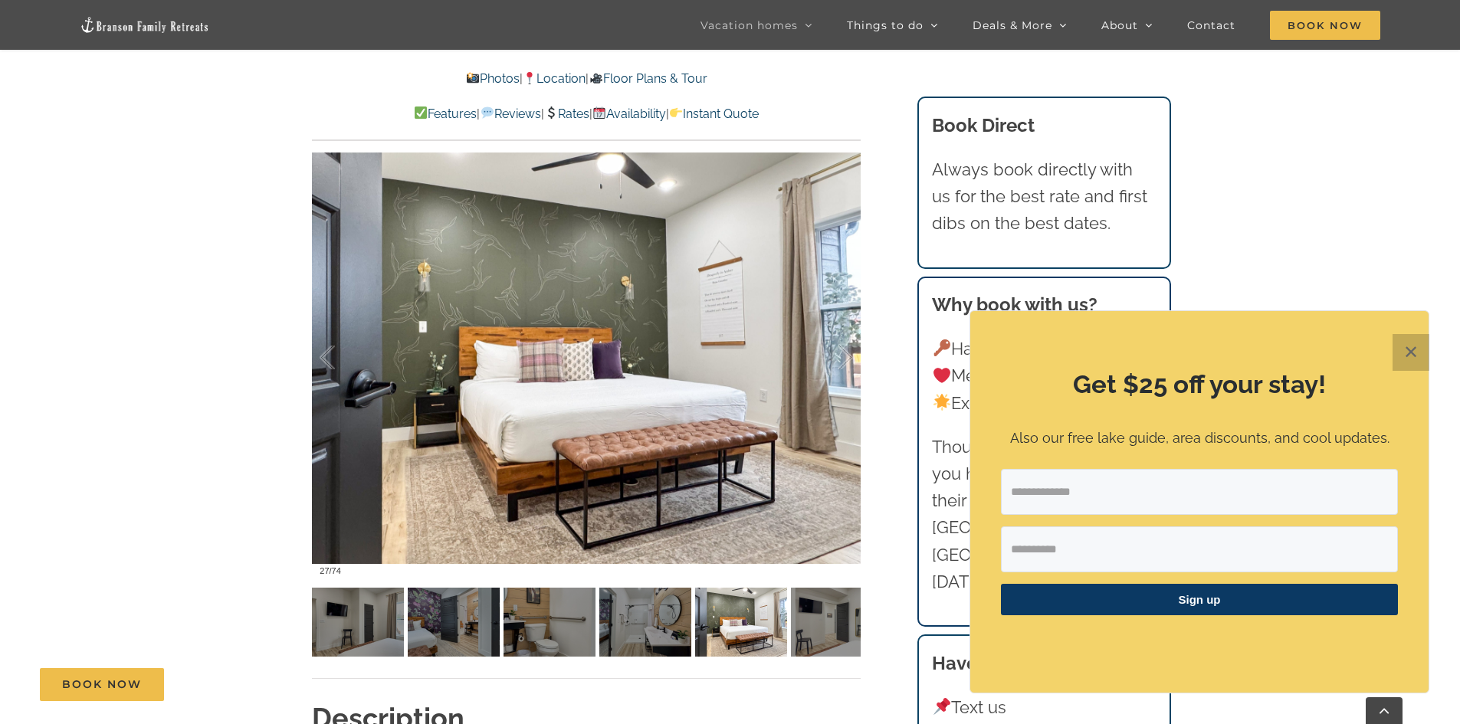
click at [1412, 356] on button "✕" at bounding box center [1410, 352] width 37 height 37
